Goal: Find specific page/section

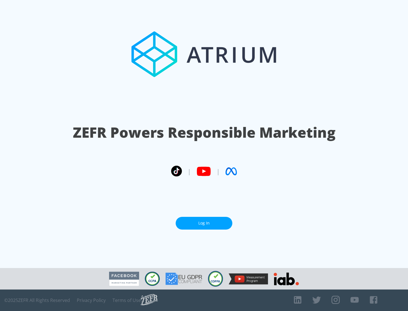
click at [204, 223] on link "Log In" at bounding box center [203, 223] width 57 height 13
